Goal: Transaction & Acquisition: Purchase product/service

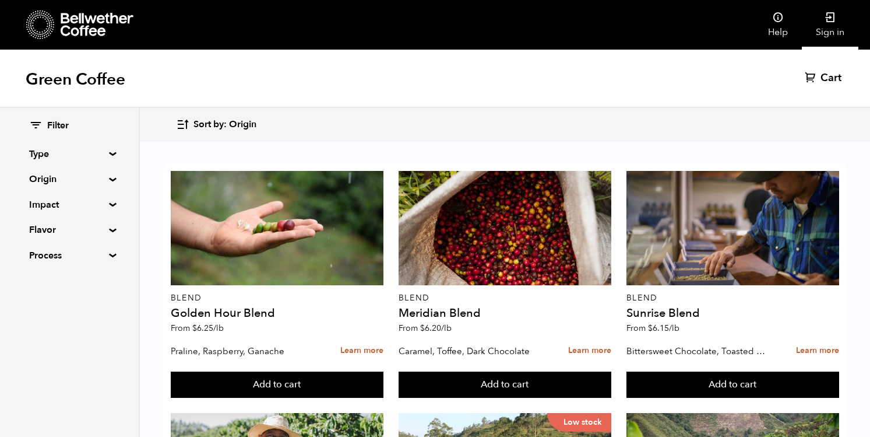
click at [827, 26] on link "Sign in" at bounding box center [830, 25] width 57 height 50
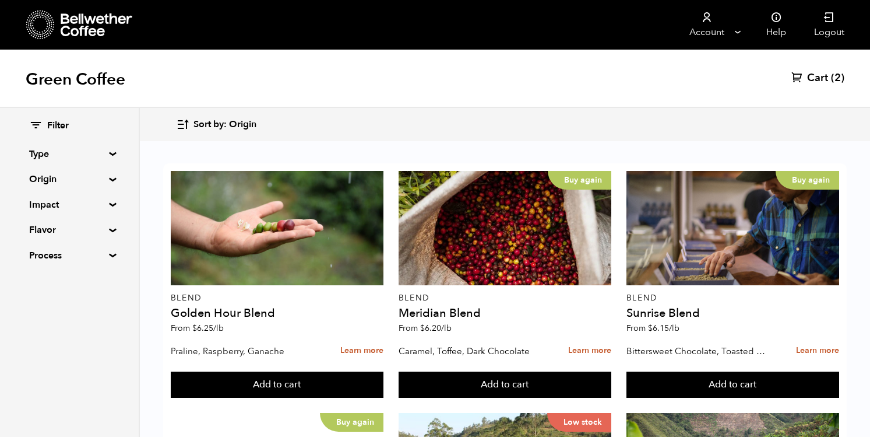
click at [821, 77] on span "Cart" at bounding box center [817, 78] width 21 height 14
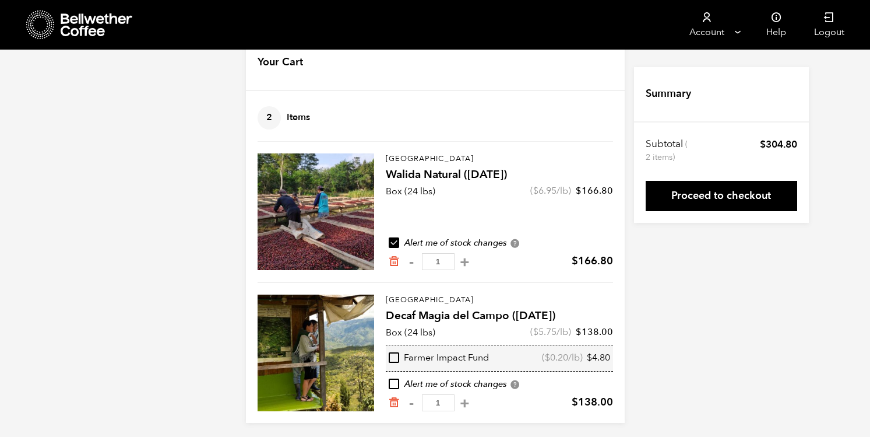
scroll to position [36, 0]
